Goal: Information Seeking & Learning: Understand process/instructions

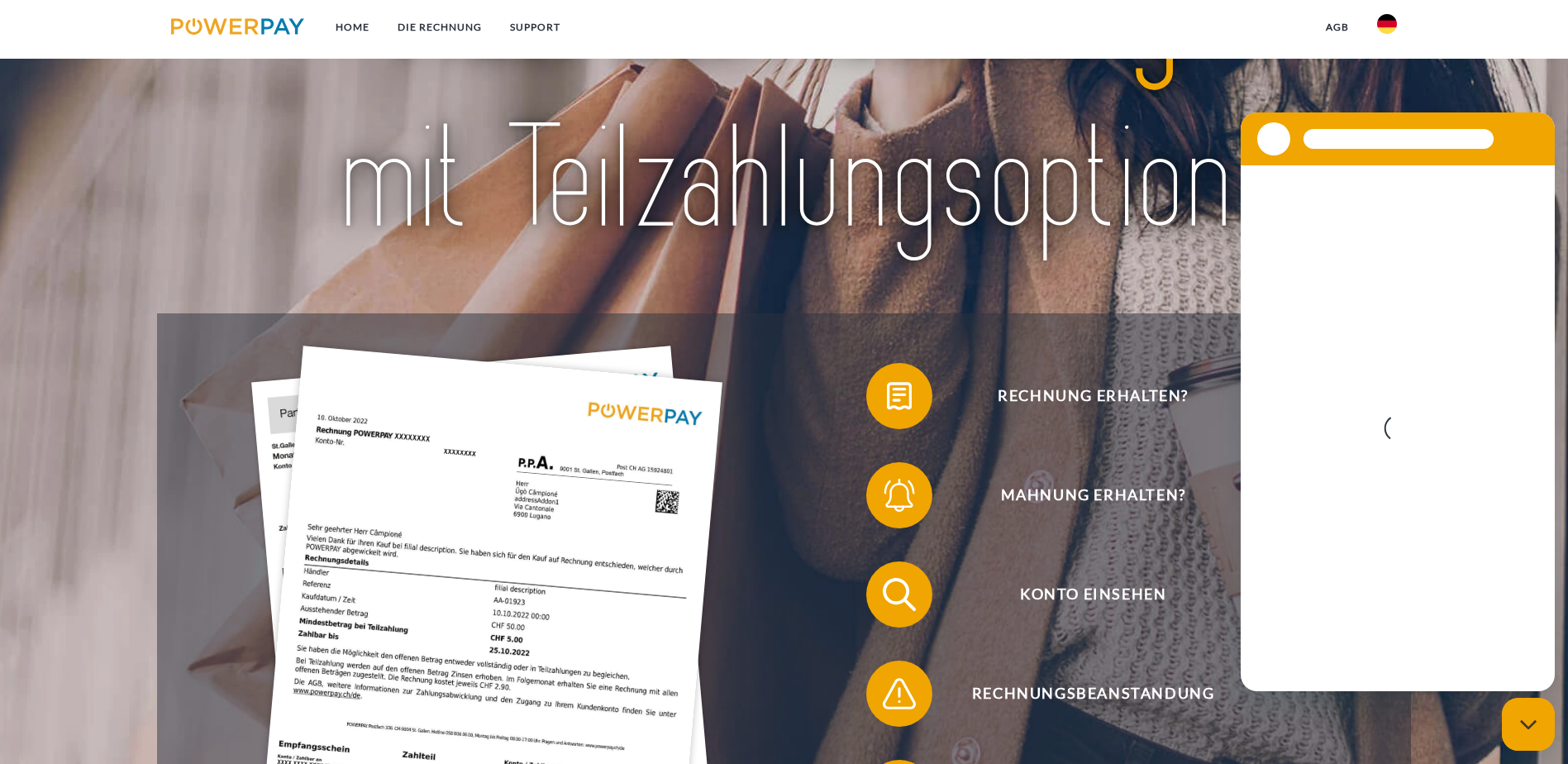
scroll to position [165, 0]
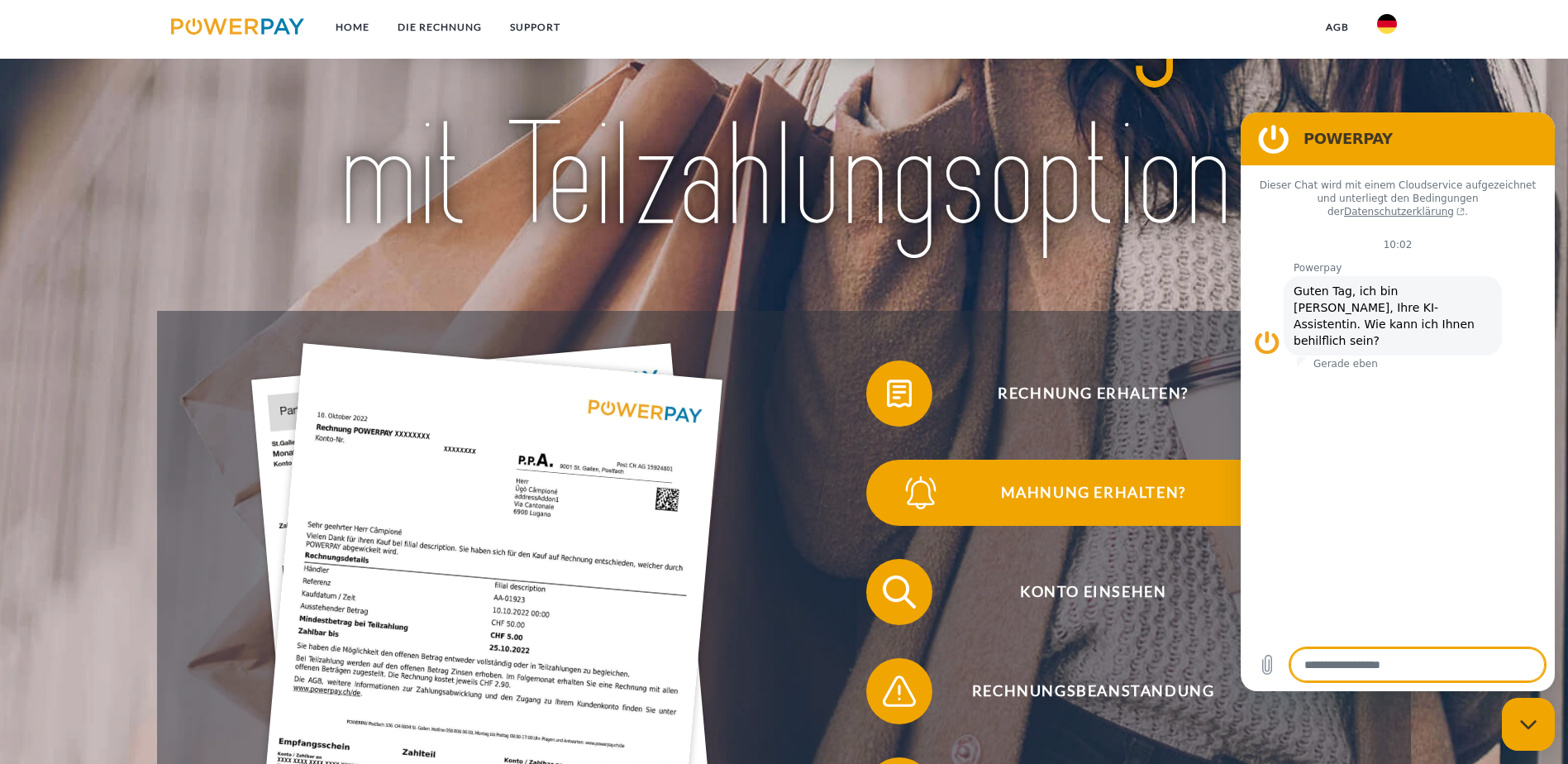
click at [1072, 459] on span "Mahnung erhalten?" at bounding box center [1093, 492] width 405 height 66
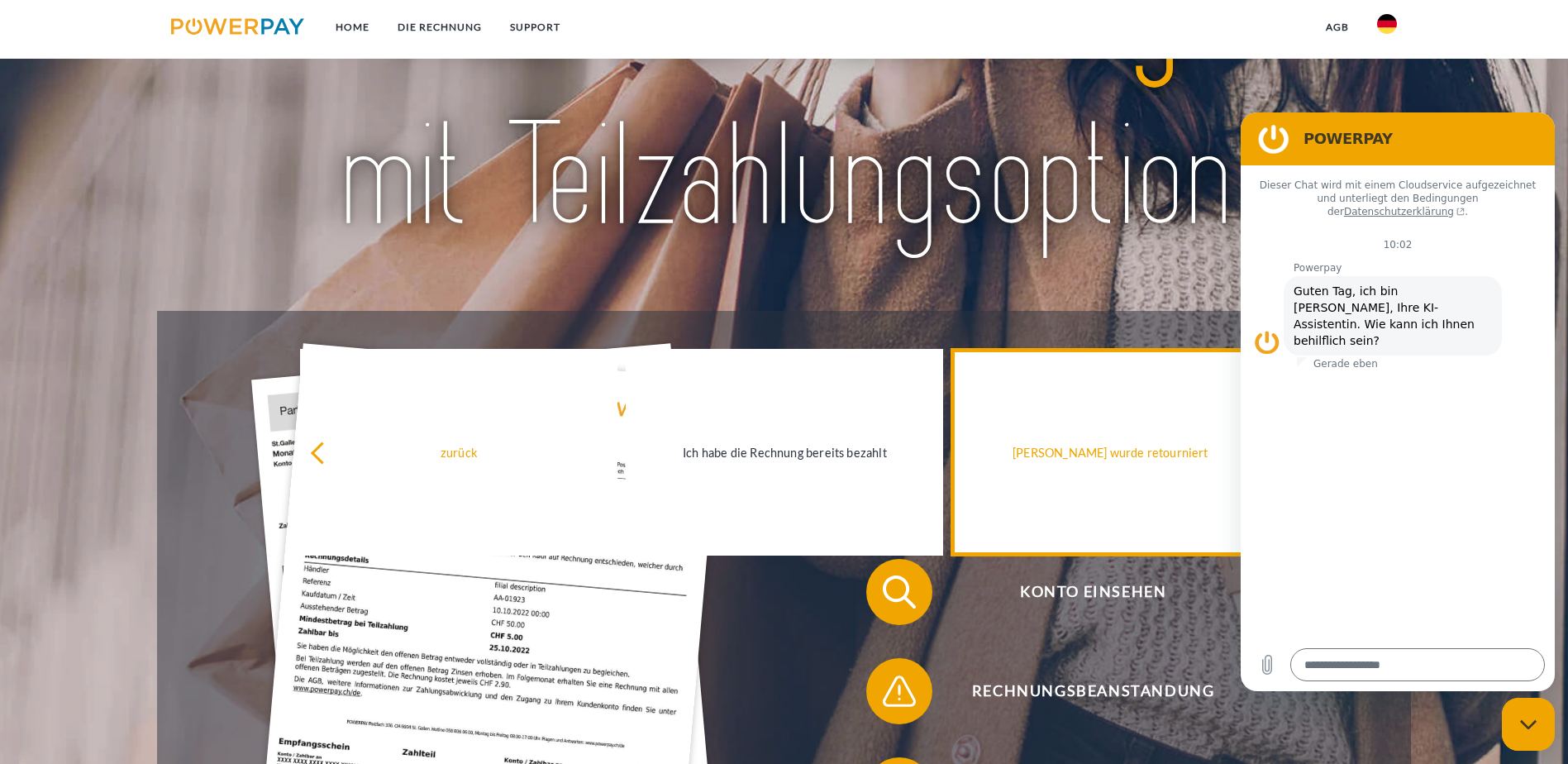
click at [1071, 448] on div "[PERSON_NAME] wurde retourniert" at bounding box center [1110, 452] width 298 height 22
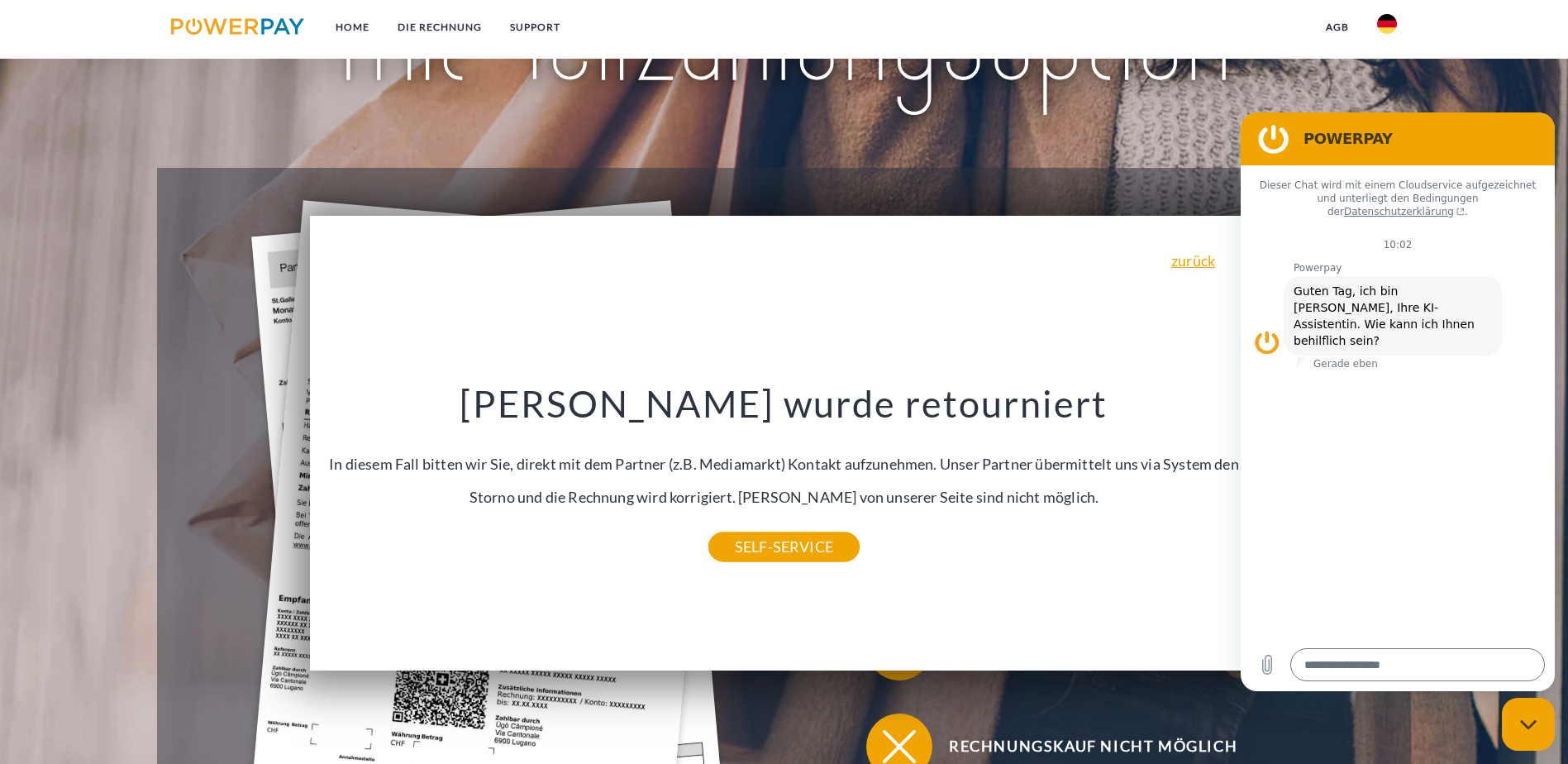
scroll to position [331, 0]
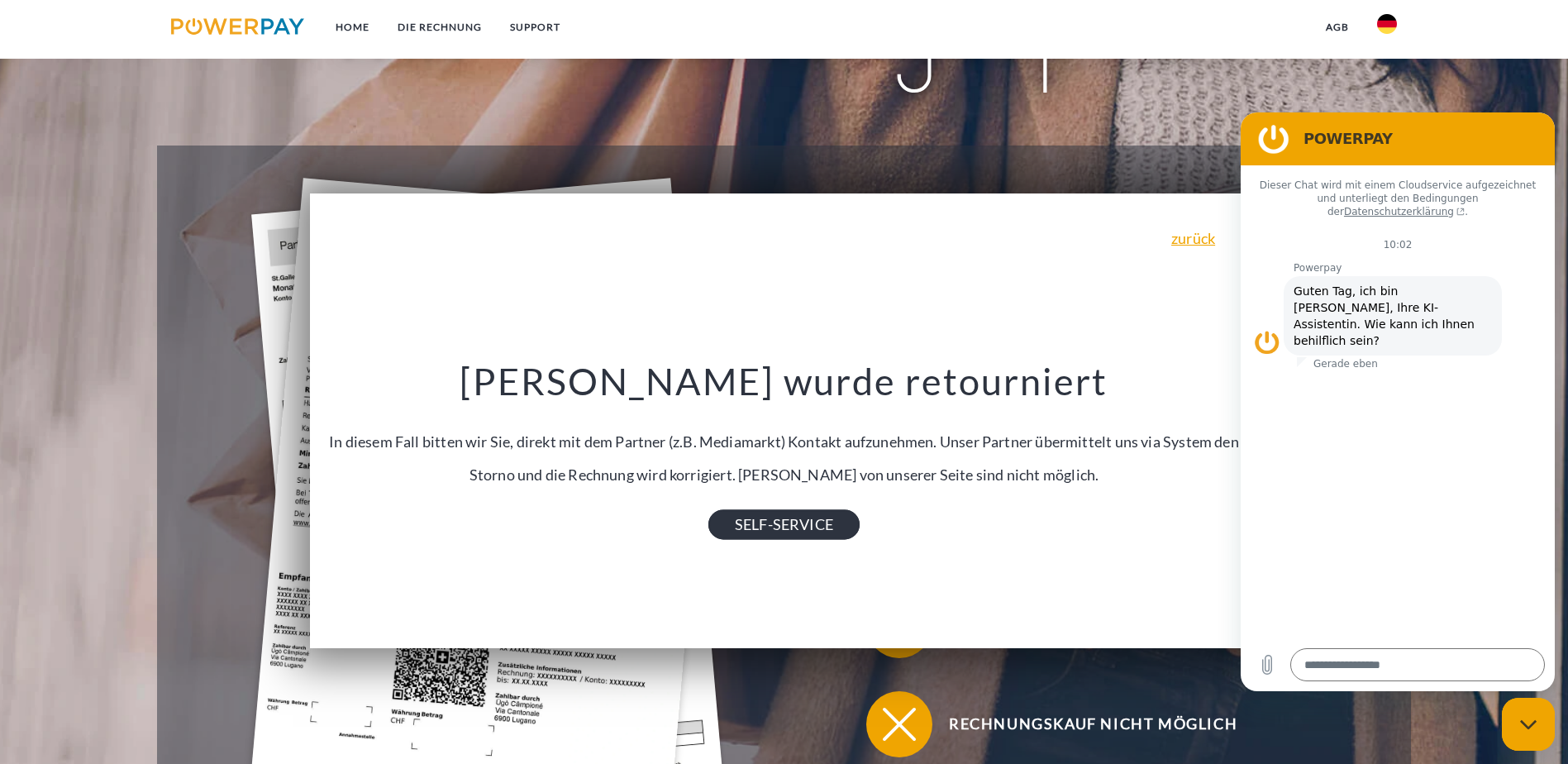
click at [797, 519] on link "SELF-SERVICE" at bounding box center [784, 525] width 151 height 30
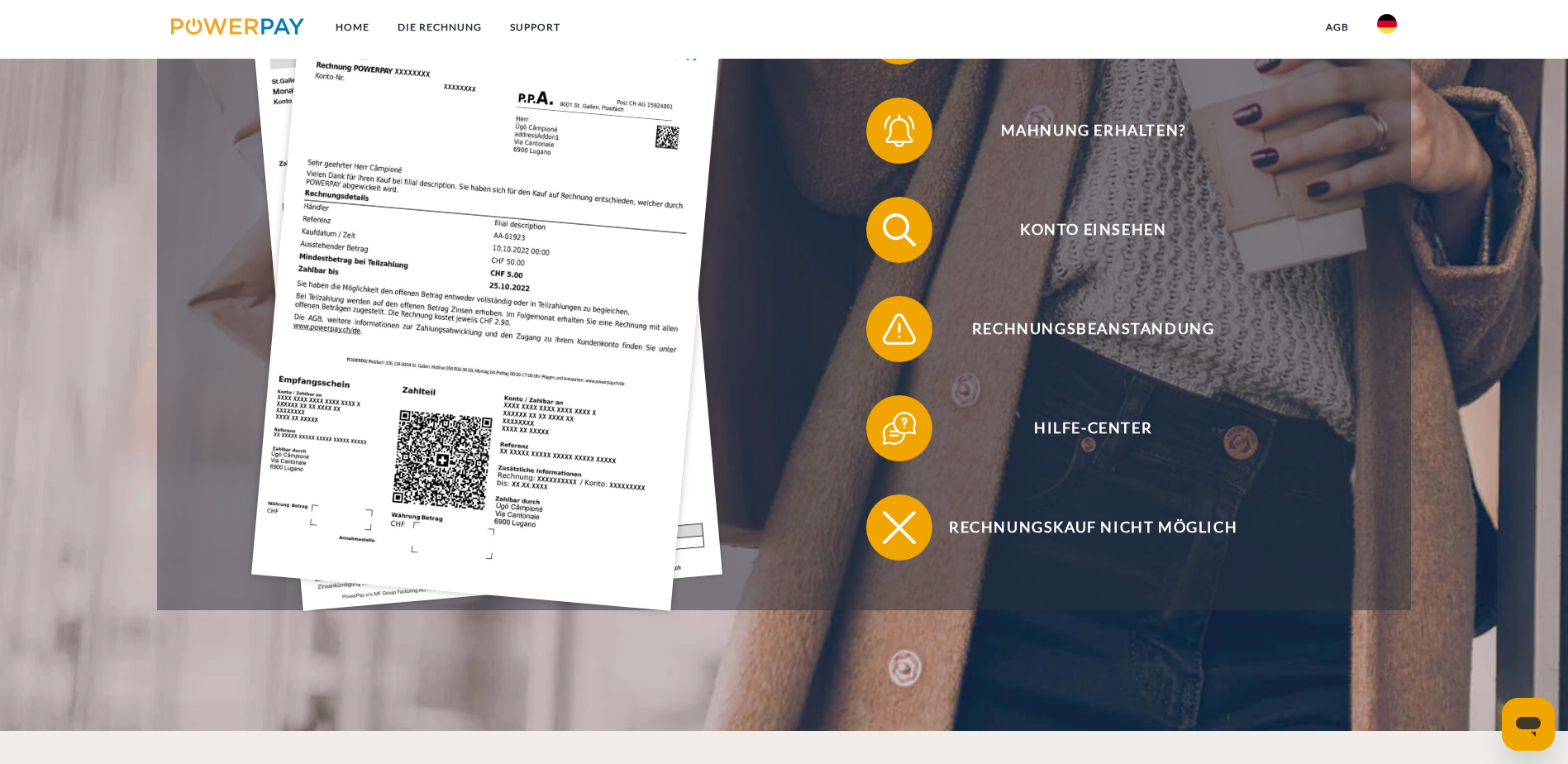
scroll to position [496, 0]
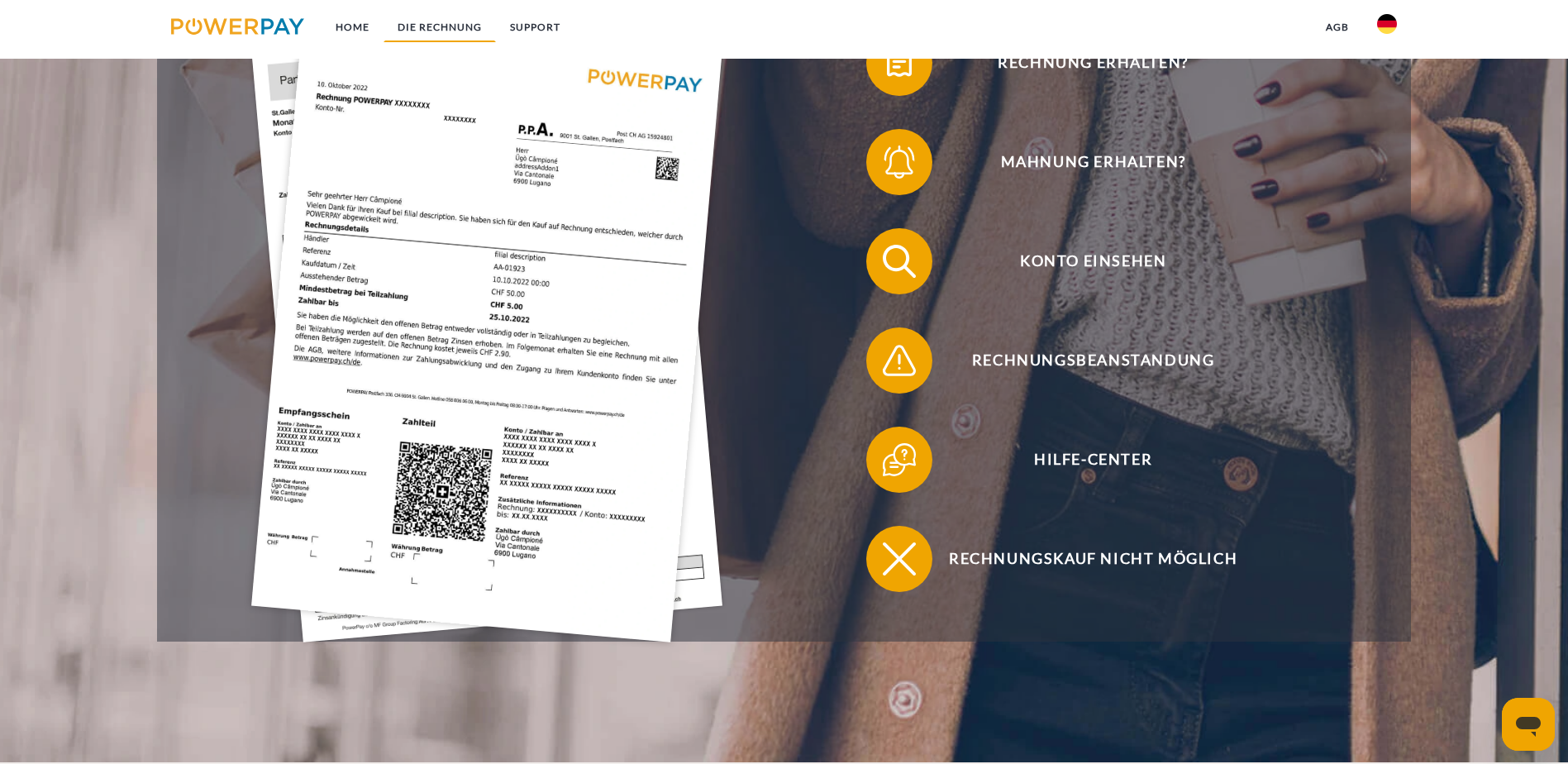
click at [415, 24] on link "DIE RECHNUNG" at bounding box center [440, 27] width 113 height 30
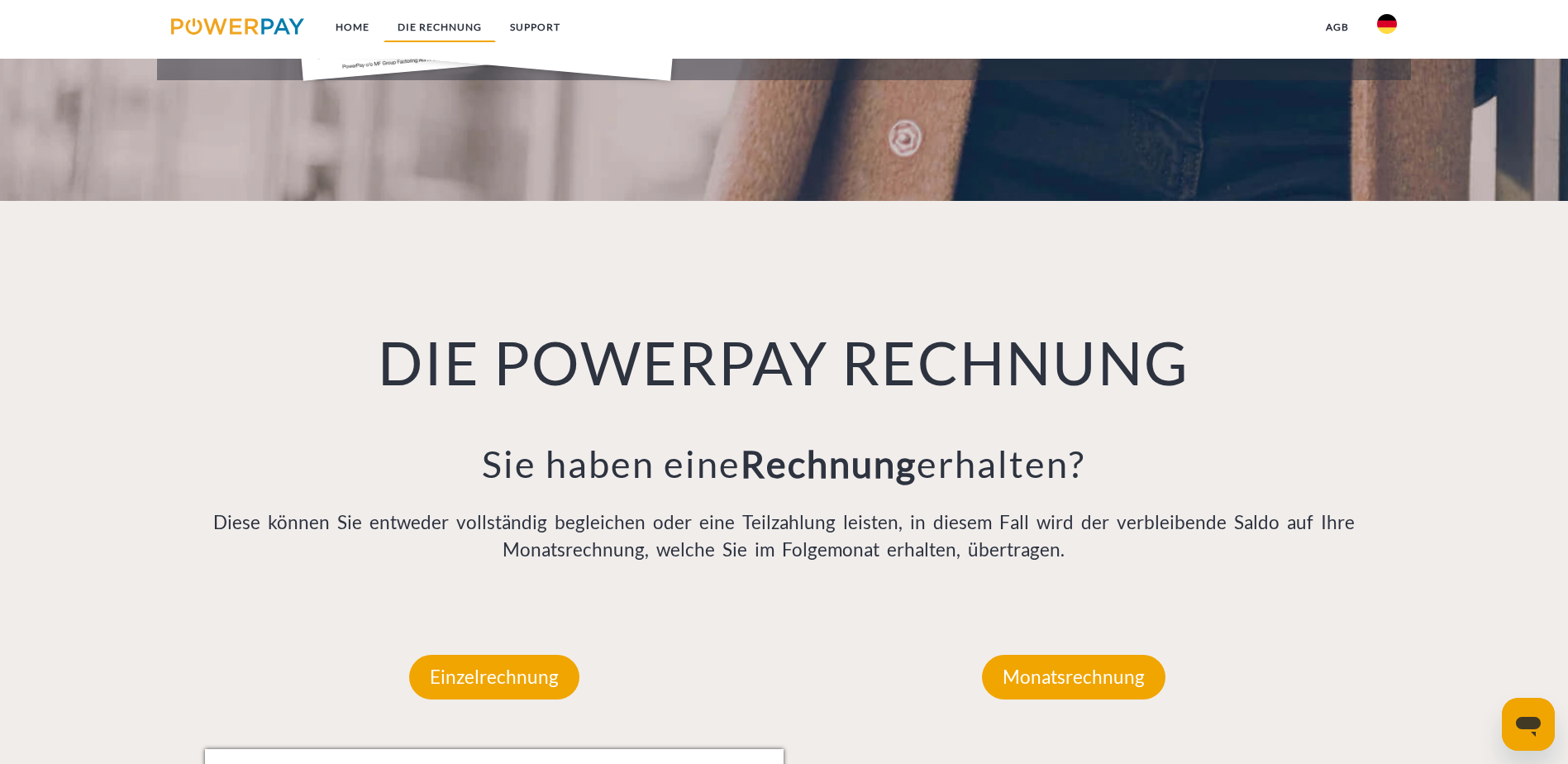
scroll to position [1079, 0]
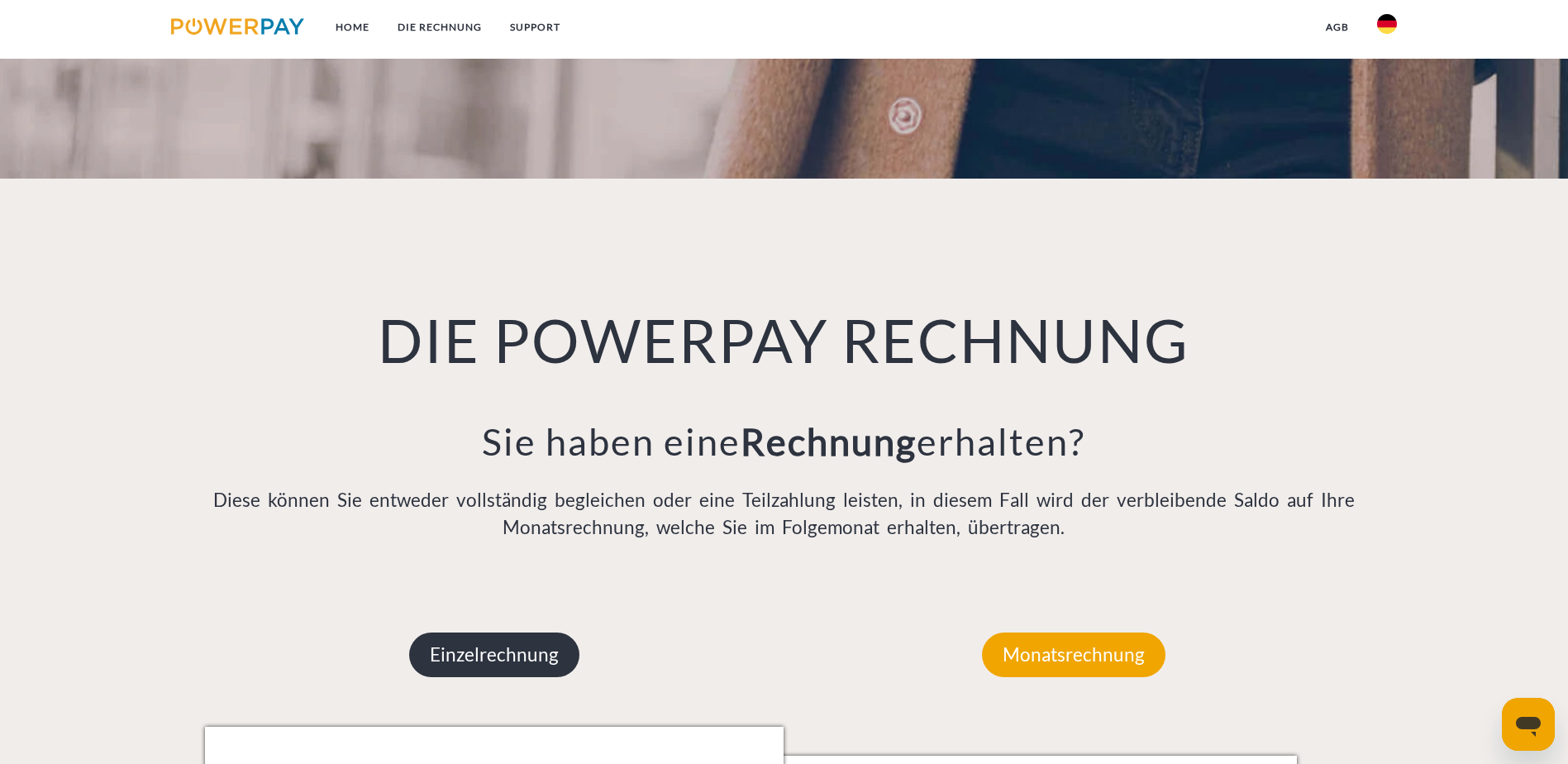
click at [481, 632] on p "Einzelrechnung" at bounding box center [494, 654] width 170 height 45
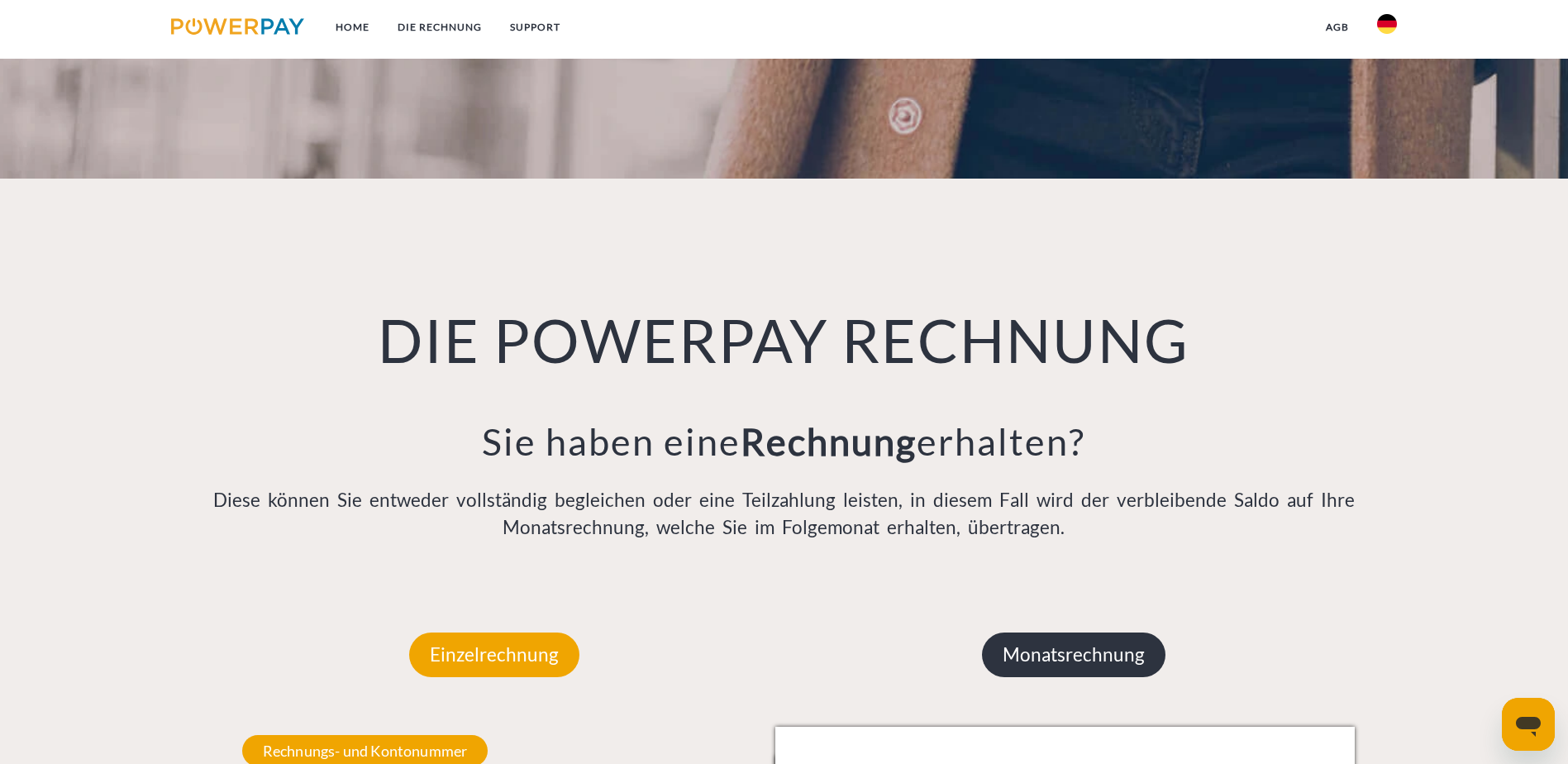
click at [1042, 632] on p "Monatsrechnung" at bounding box center [1074, 654] width 183 height 45
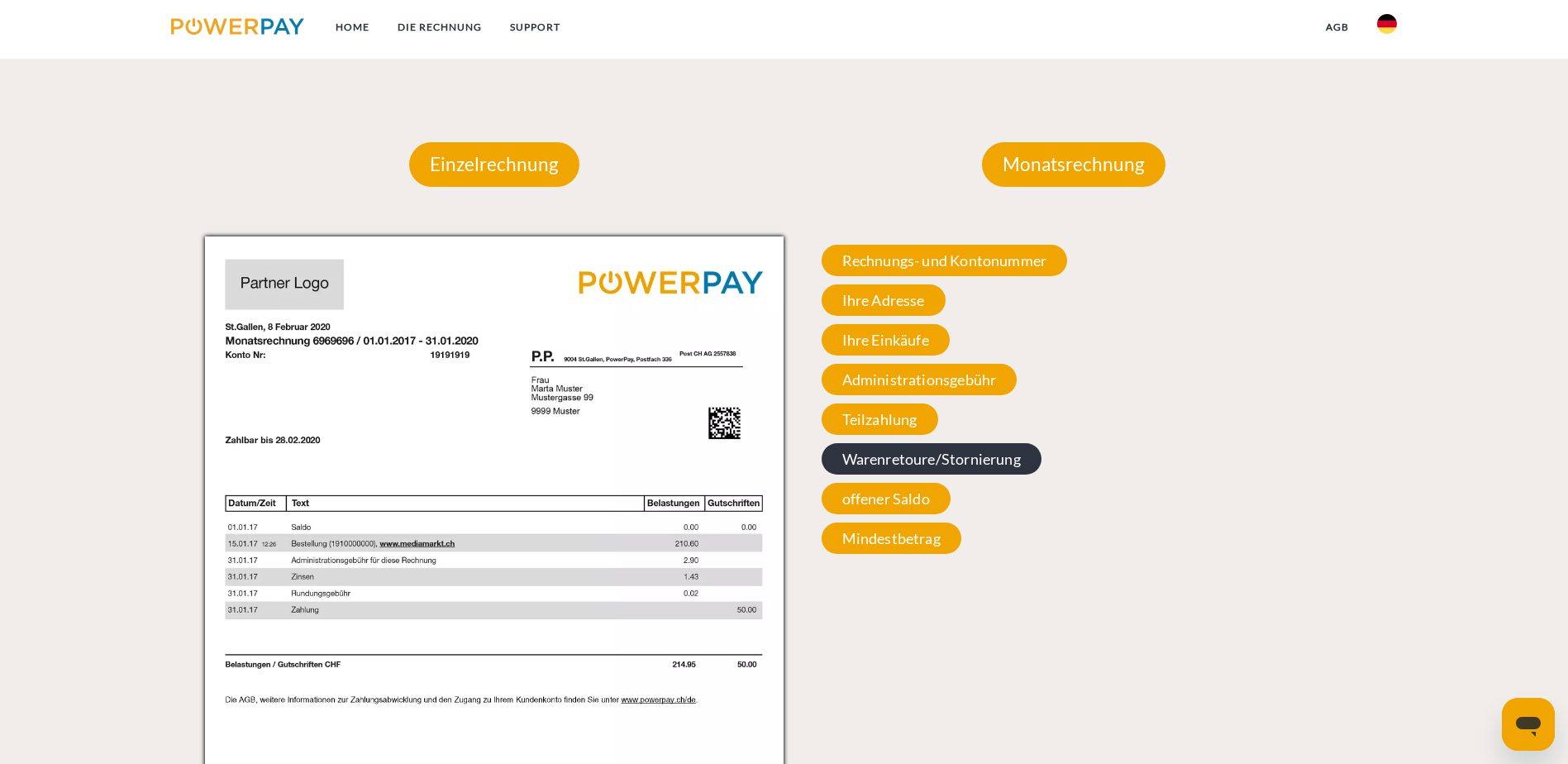
scroll to position [1576, 0]
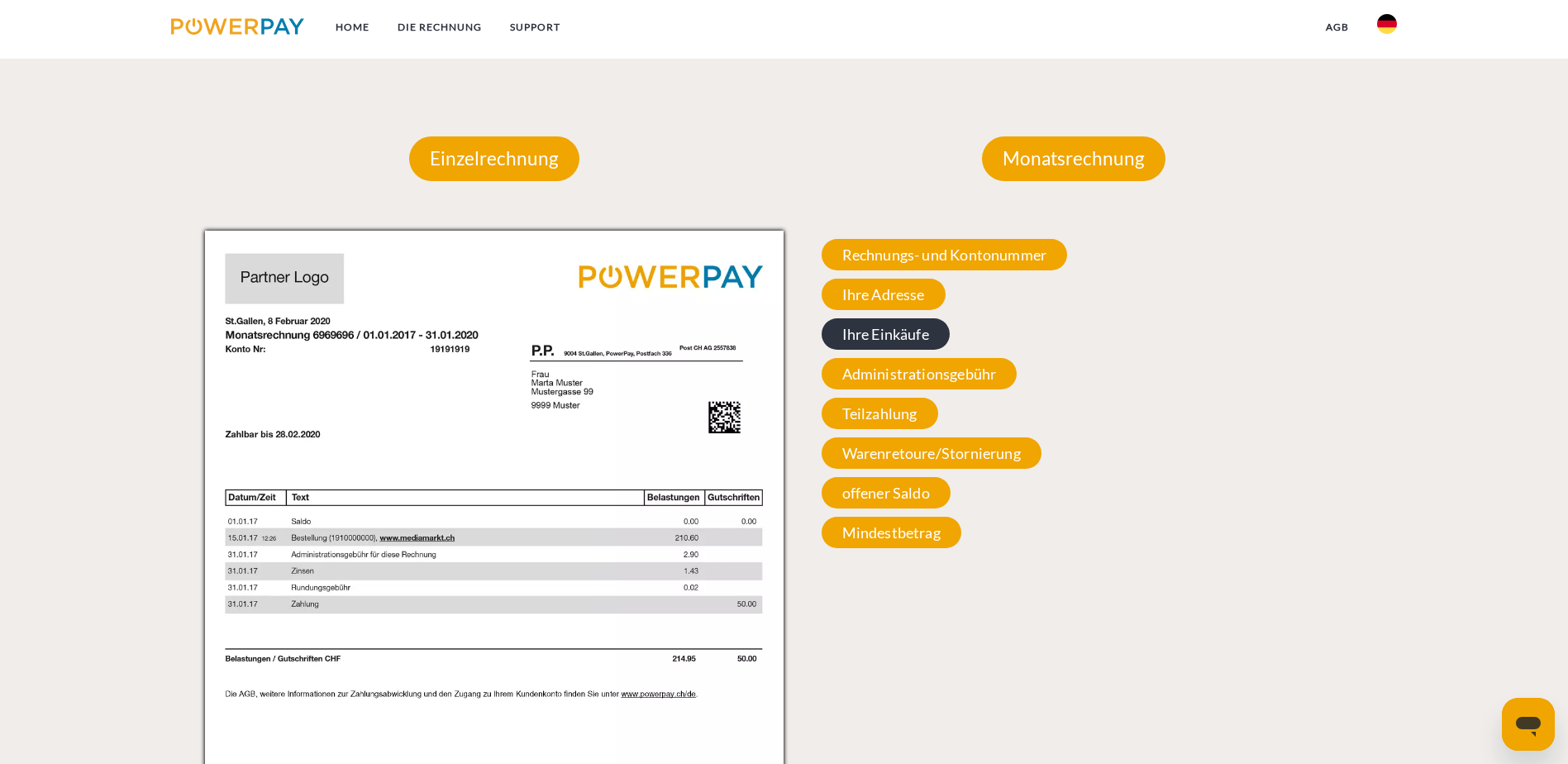
click at [880, 319] on span "Ihre Einkäufe" at bounding box center [886, 334] width 129 height 32
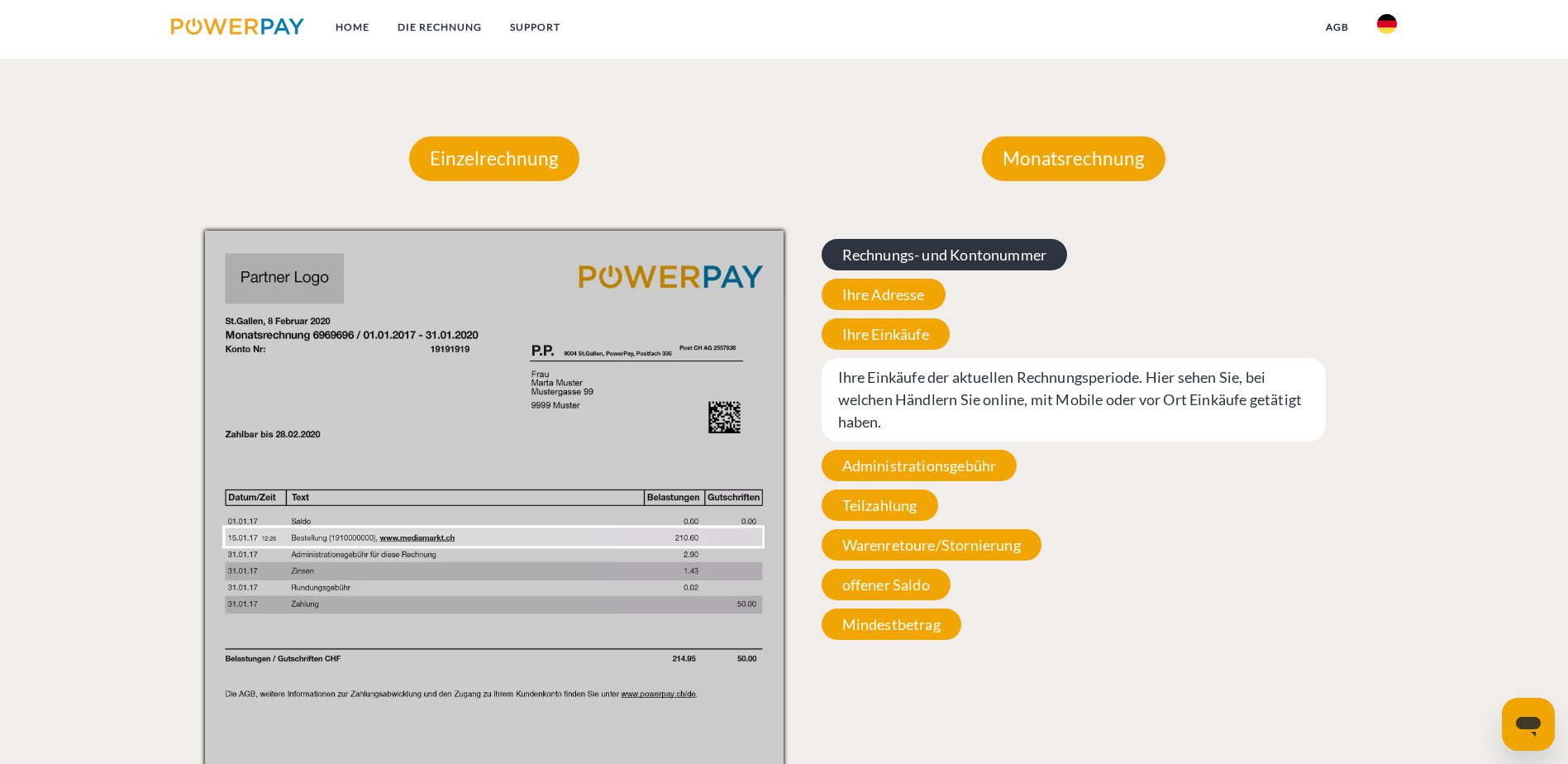
click at [889, 239] on span "Rechnungs- und Kontonummer" at bounding box center [945, 254] width 247 height 32
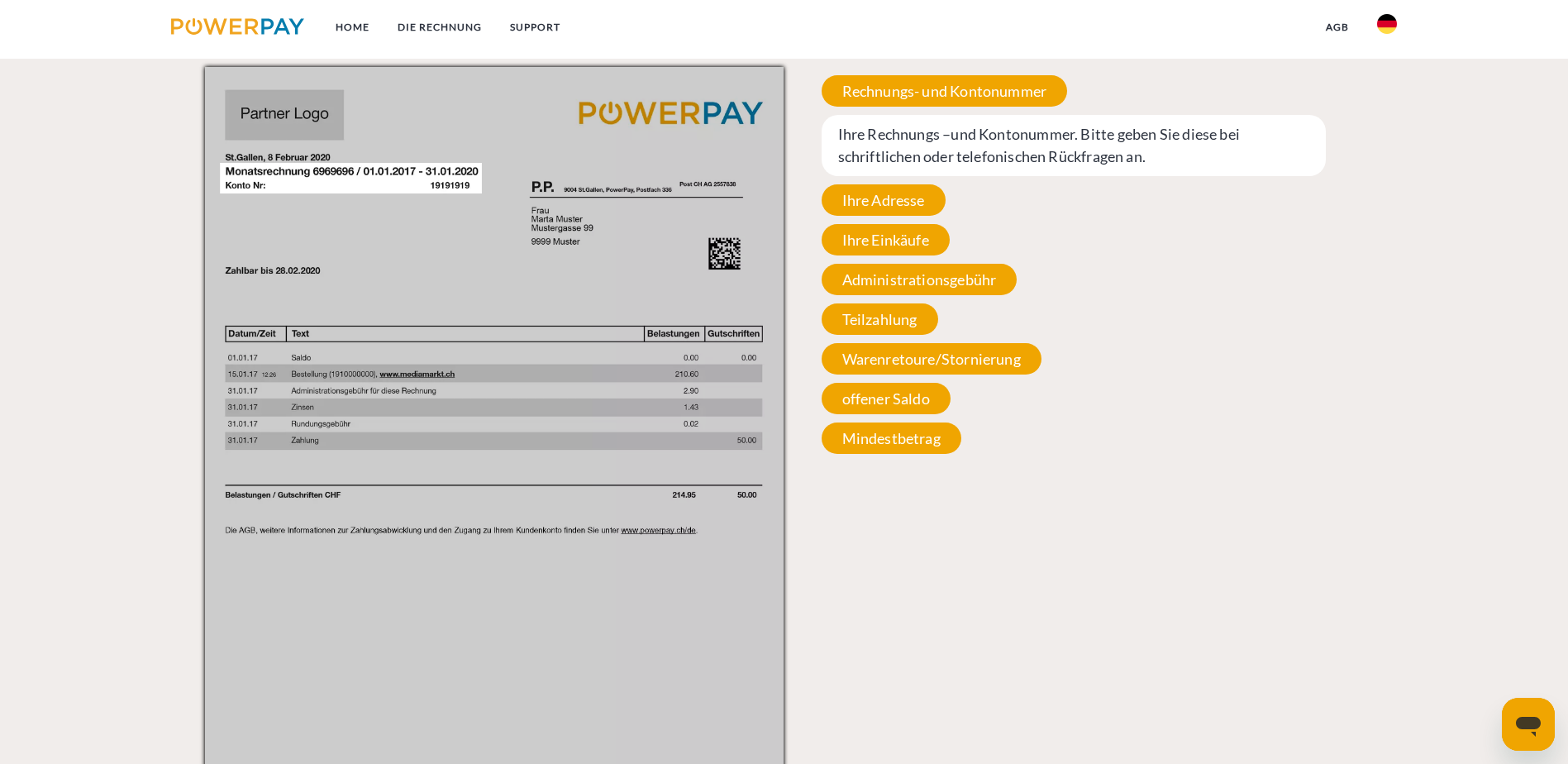
scroll to position [1740, 0]
